Goal: Task Accomplishment & Management: Use online tool/utility

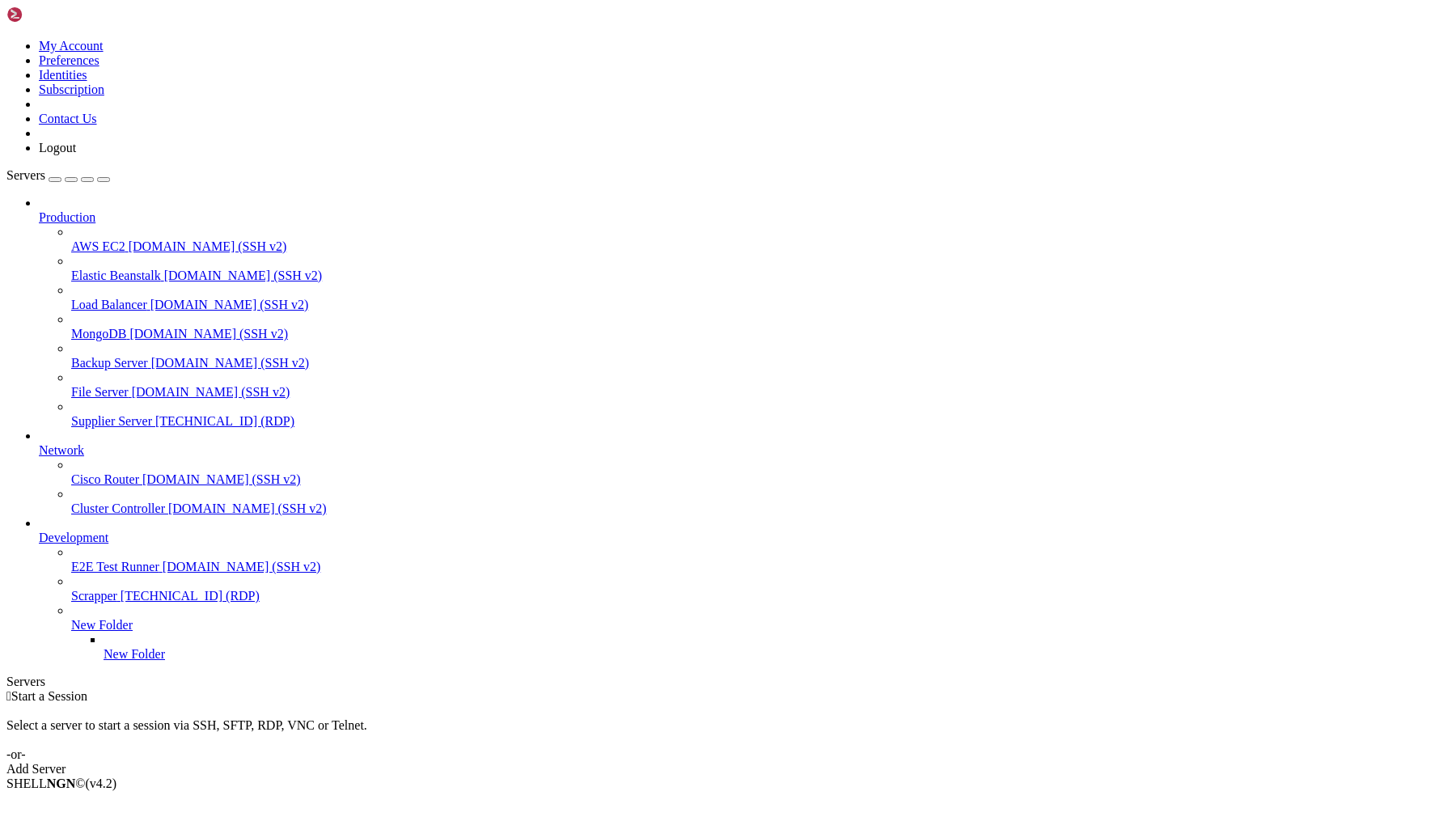
click at [113, 414] on link "Supplier Server [TECHNICAL_ID] (RDP)" at bounding box center [760, 422] width 1378 height 15
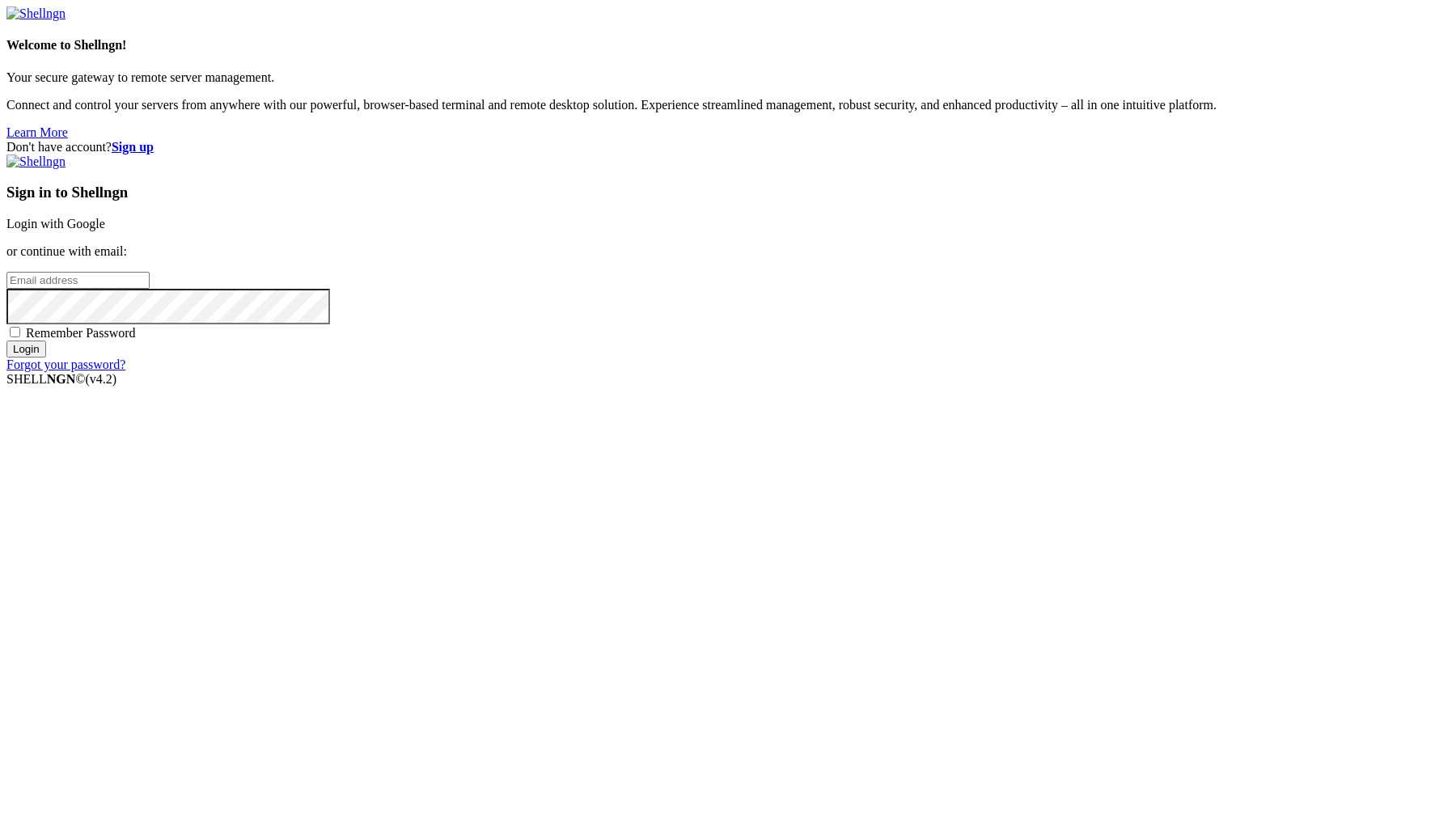
type input "[PERSON_NAME][EMAIL_ADDRESS][DOMAIN_NAME]"
click at [46, 357] on input "Login" at bounding box center [27, 349] width 40 height 17
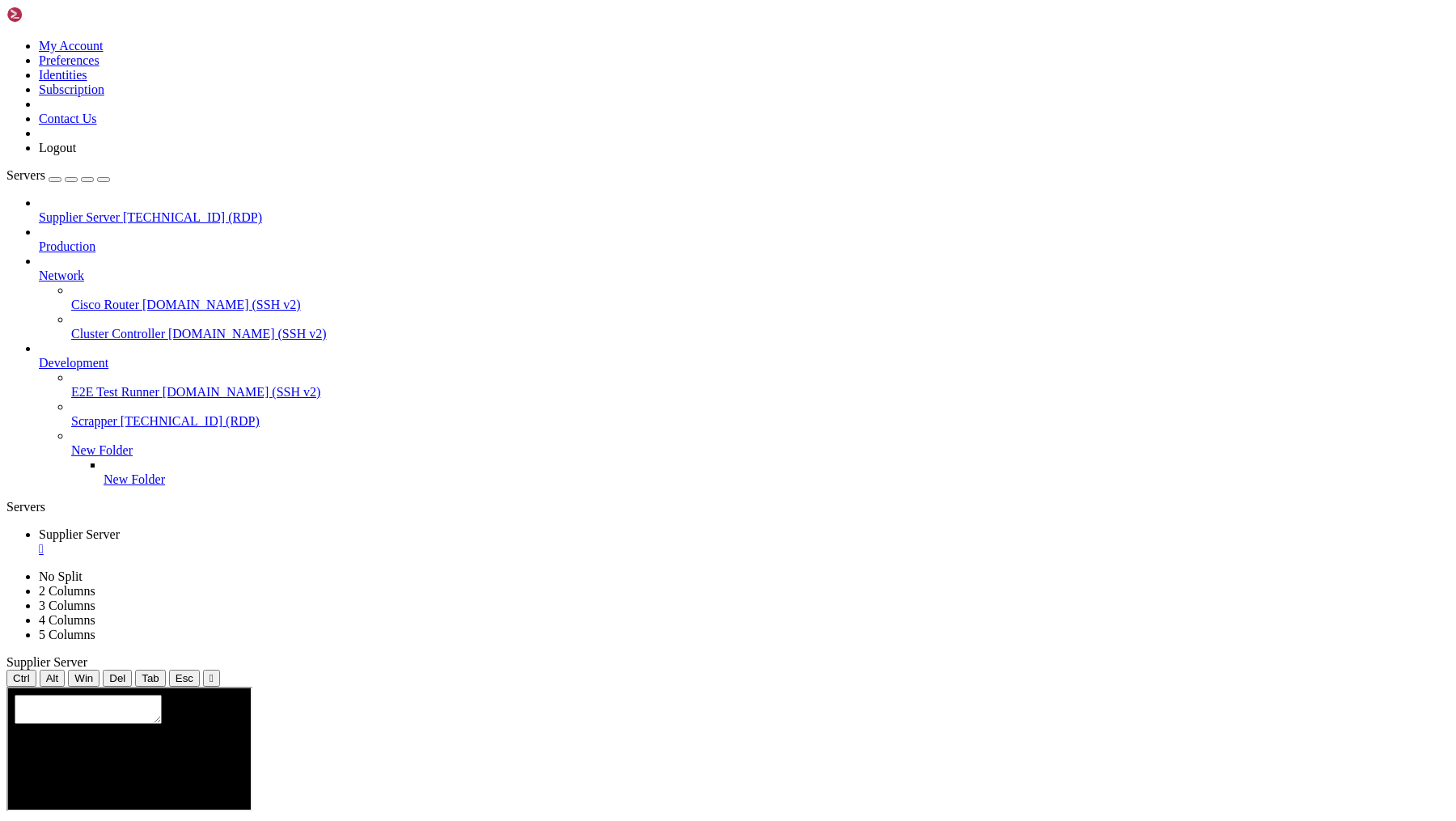
click at [331, 527] on link "Supplier Server " at bounding box center [744, 541] width 1410 height 29
click at [328, 542] on div "" at bounding box center [744, 549] width 1410 height 15
